Goal: Navigation & Orientation: Find specific page/section

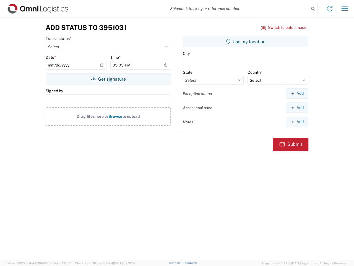
click at [238, 9] on input "search" at bounding box center [237, 8] width 143 height 11
click at [313, 9] on icon at bounding box center [313, 9] width 8 height 8
click at [330, 9] on icon at bounding box center [330, 8] width 9 height 9
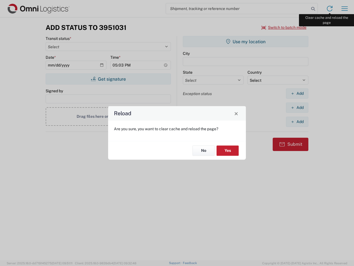
click at [345, 9] on div "Reload Are you sure, you want to clear cache and reload the page? No Yes" at bounding box center [177, 133] width 354 height 266
click at [284, 27] on div "Reload Are you sure, you want to clear cache and reload the page? No Yes" at bounding box center [177, 133] width 354 height 266
click at [108, 79] on div "Reload Are you sure, you want to clear cache and reload the page? No Yes" at bounding box center [177, 133] width 354 height 266
click at [246, 42] on div "Reload Are you sure, you want to clear cache and reload the page? No Yes" at bounding box center [177, 133] width 354 height 266
click at [297, 93] on div "Reload Are you sure, you want to clear cache and reload the page? No Yes" at bounding box center [177, 133] width 354 height 266
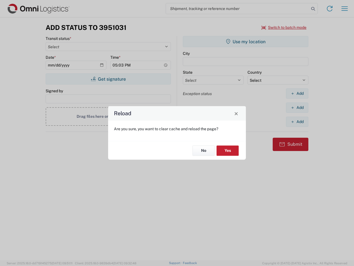
click at [297, 107] on div "Reload Are you sure, you want to clear cache and reload the page? No Yes" at bounding box center [177, 133] width 354 height 266
click at [297, 122] on div "Reload Are you sure, you want to clear cache and reload the page? No Yes" at bounding box center [177, 133] width 354 height 266
